Goal: Information Seeking & Learning: Learn about a topic

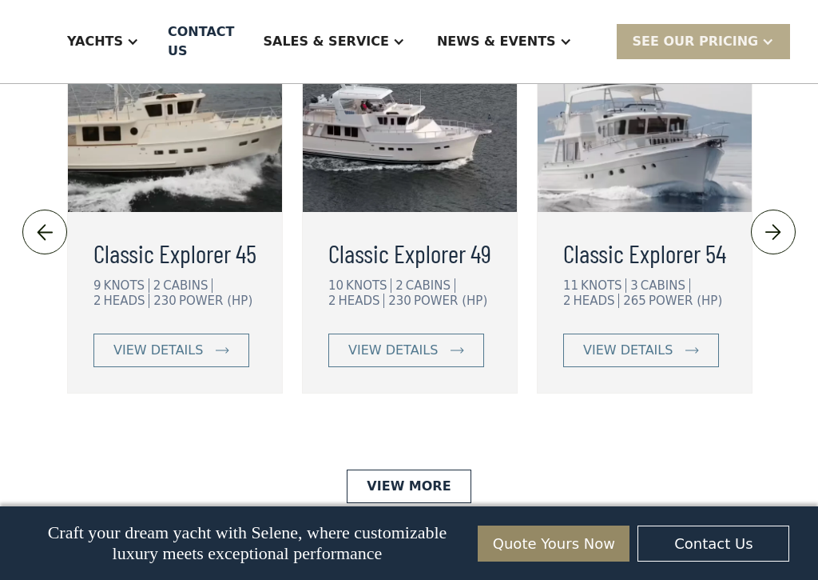
scroll to position [3873, 0]
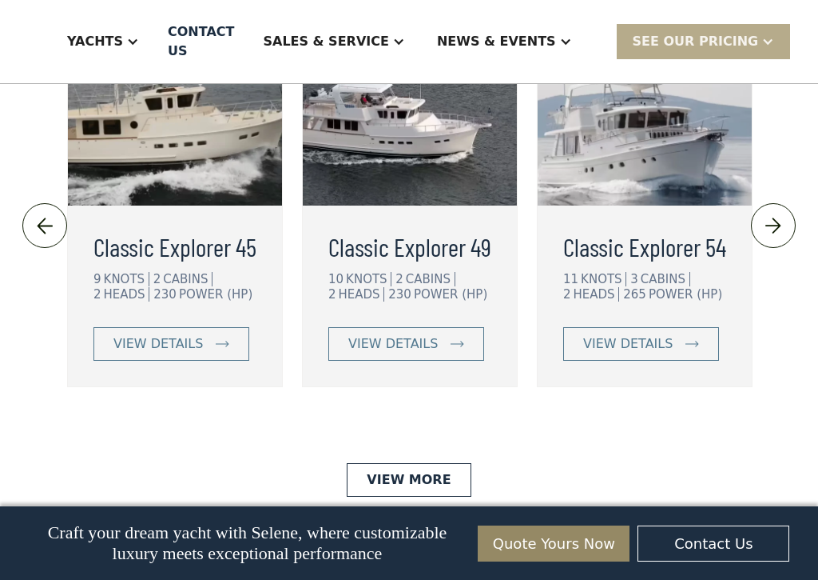
click at [222, 327] on link "view details" at bounding box center [172, 344] width 156 height 34
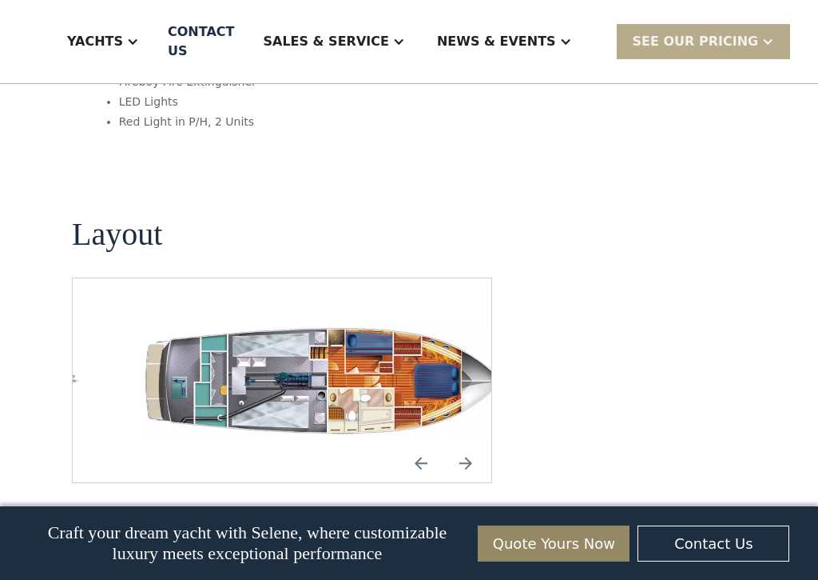
scroll to position [2471, 0]
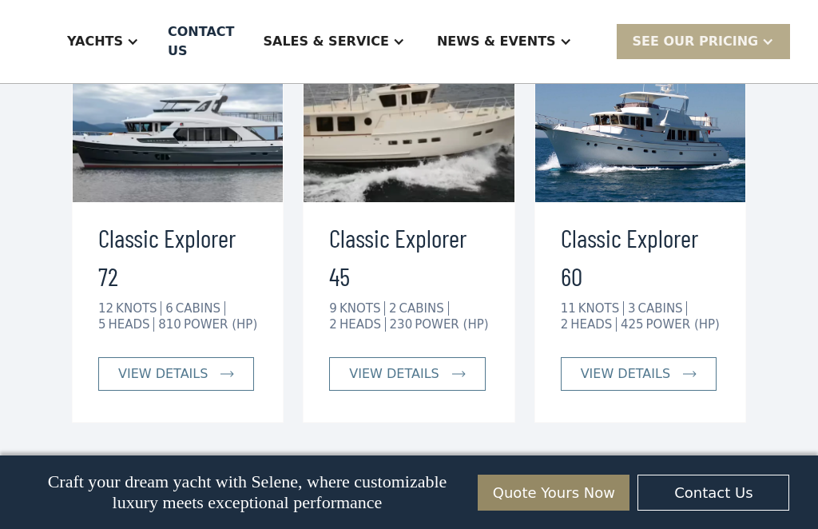
scroll to position [3221, 0]
click at [453, 372] on img at bounding box center [459, 375] width 14 height 6
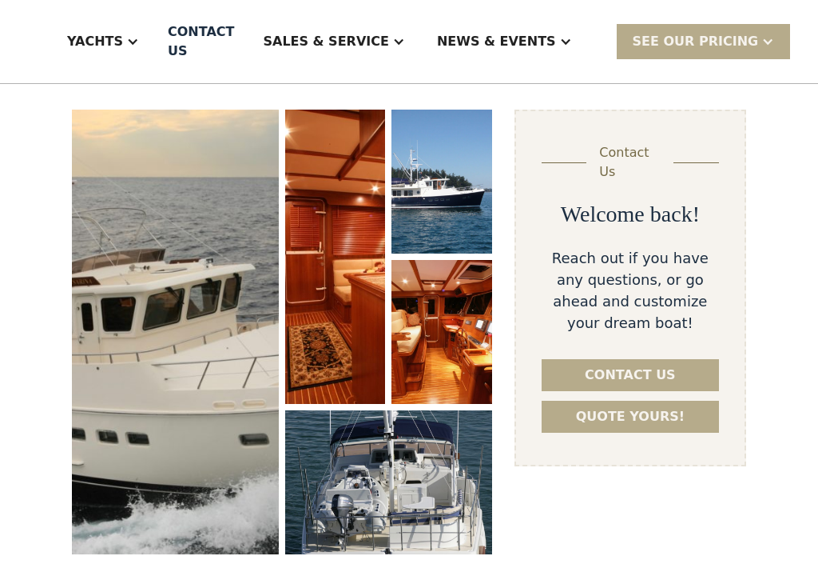
click at [727, 46] on div "SEE Our Pricing" at bounding box center [696, 41] width 126 height 19
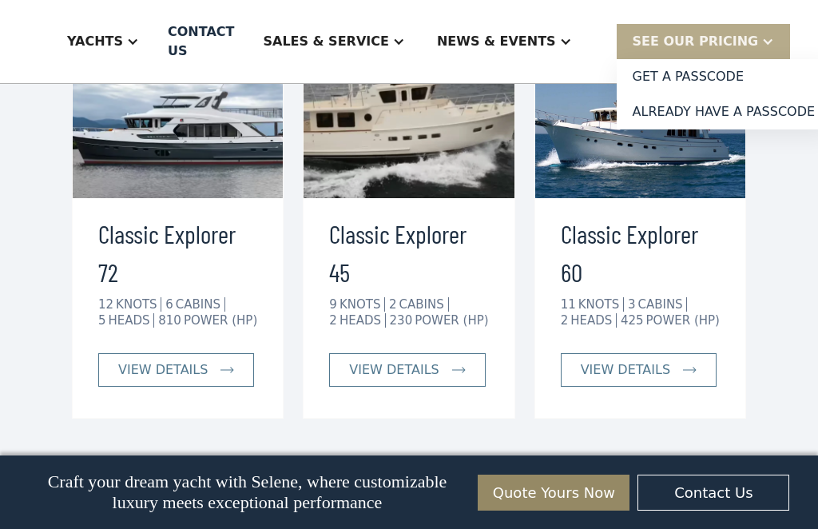
scroll to position [3183, 0]
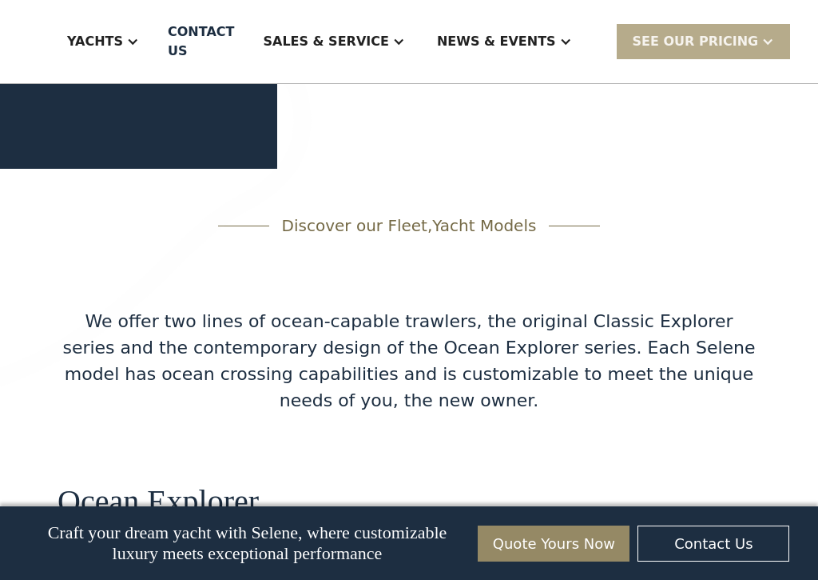
scroll to position [2726, 0]
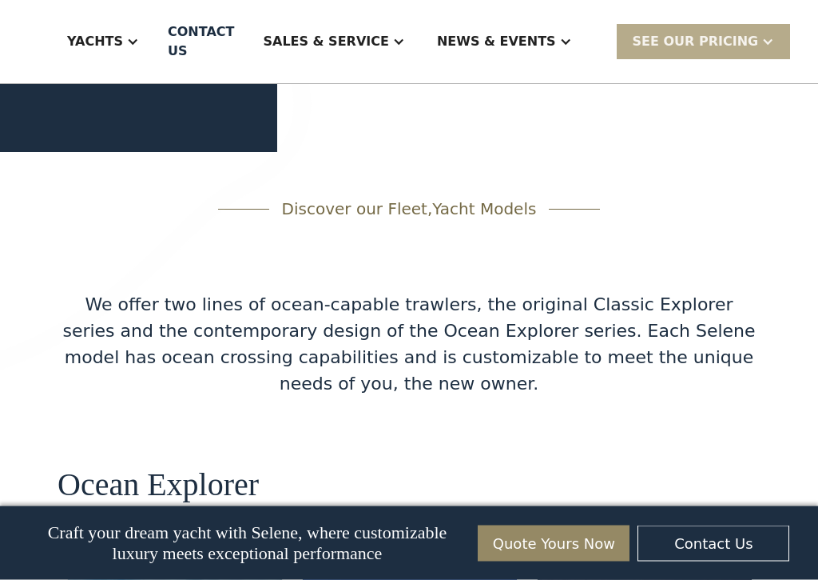
click at [388, 39] on div "Sales & Service" at bounding box center [325, 41] width 125 height 19
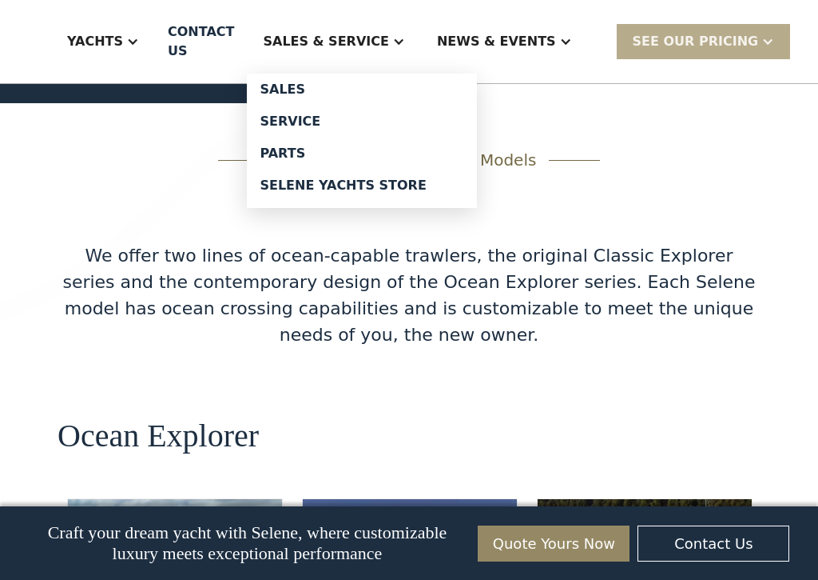
scroll to position [0, 0]
click at [416, 198] on link "Selene Yachts Store" at bounding box center [362, 185] width 230 height 32
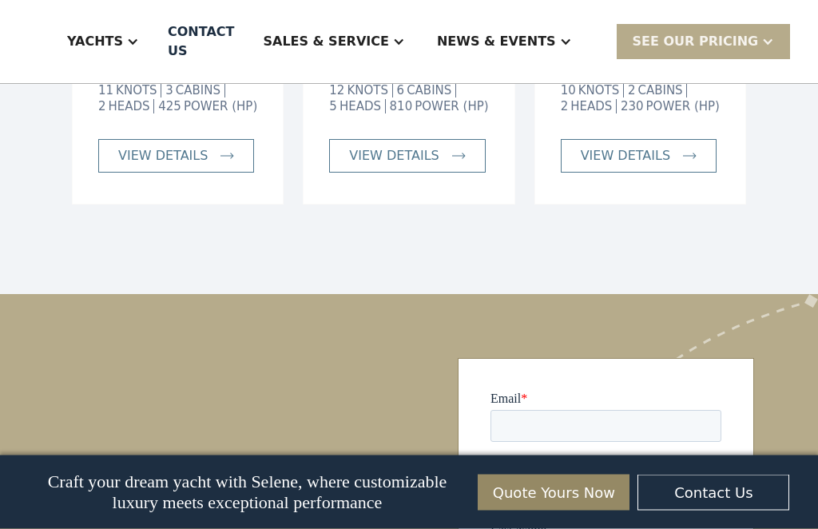
scroll to position [4041, 0]
